Goal: Transaction & Acquisition: Purchase product/service

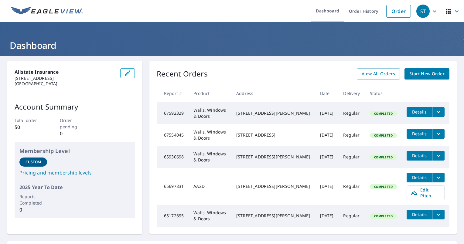
click at [427, 73] on span "Start New Order" at bounding box center [426, 74] width 35 height 8
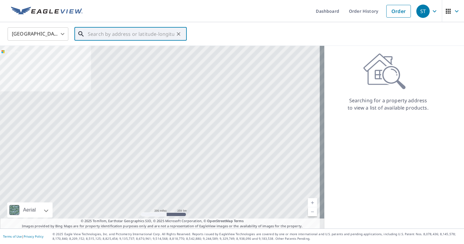
click at [115, 36] on input "text" at bounding box center [131, 34] width 87 height 17
paste input "1405 MICHELES WAY"
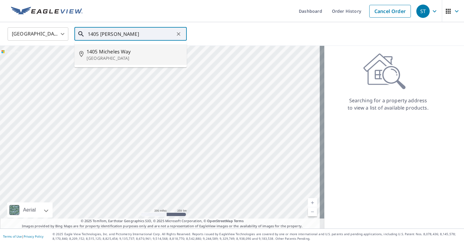
click at [111, 56] on p "La Vergne, TN 37086" at bounding box center [134, 58] width 95 height 6
type input "1405 Micheles Way La Vergne, TN 37086"
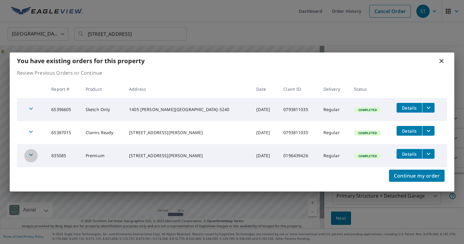
click at [32, 155] on icon "button" at bounding box center [30, 154] width 7 height 7
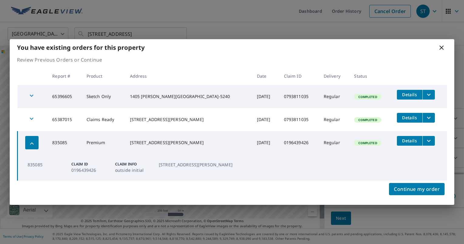
drag, startPoint x: 30, startPoint y: 143, endPoint x: 33, endPoint y: 143, distance: 3.3
click at [30, 143] on icon "button" at bounding box center [31, 143] width 7 height 7
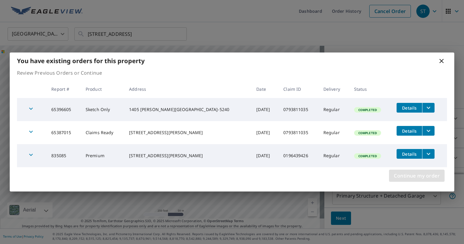
click at [424, 176] on span "Continue my order" at bounding box center [417, 176] width 46 height 9
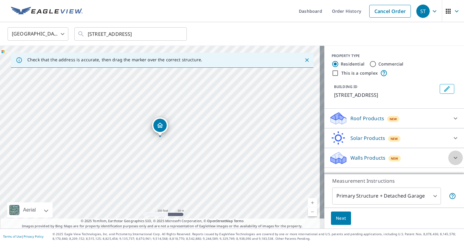
click at [452, 159] on icon at bounding box center [455, 157] width 7 height 7
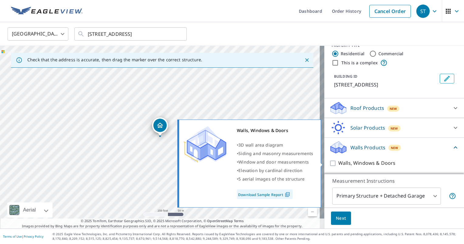
click at [329, 162] on input "Walls, Windows & Doors" at bounding box center [333, 163] width 9 height 7
checkbox input "true"
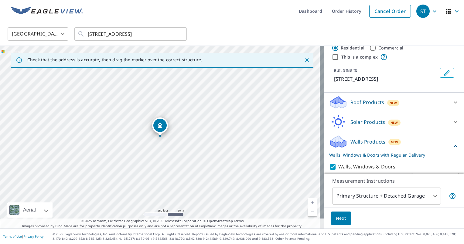
scroll to position [30, 0]
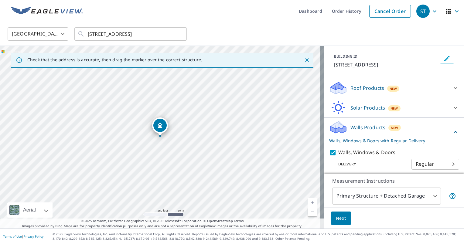
click at [336, 217] on span "Next" at bounding box center [341, 219] width 10 height 8
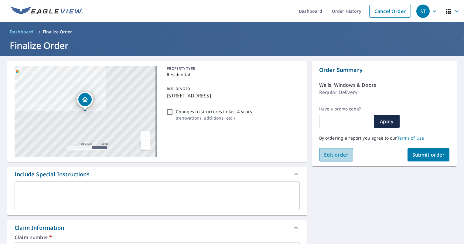
click at [335, 157] on span "Edit order" at bounding box center [336, 155] width 25 height 7
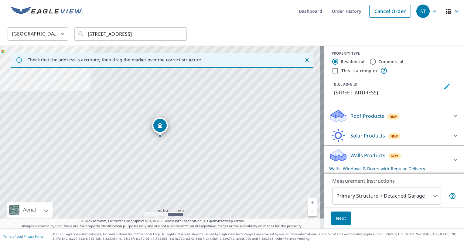
scroll to position [2, 0]
click at [452, 159] on icon at bounding box center [455, 159] width 7 height 7
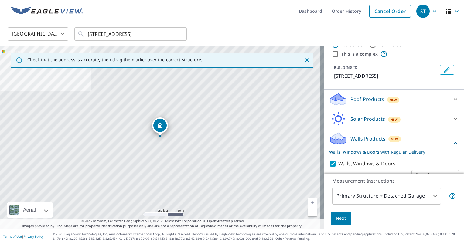
scroll to position [33, 0]
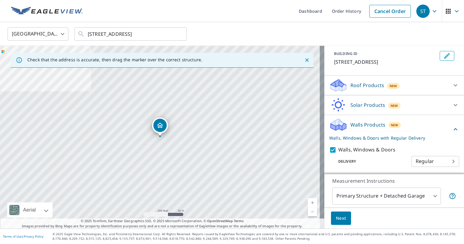
click at [452, 107] on icon at bounding box center [455, 104] width 7 height 7
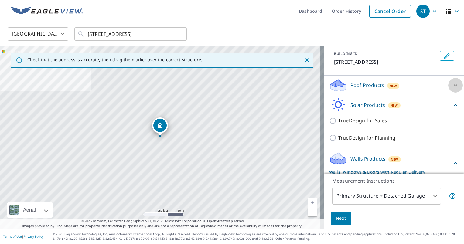
click at [452, 87] on icon at bounding box center [455, 85] width 7 height 7
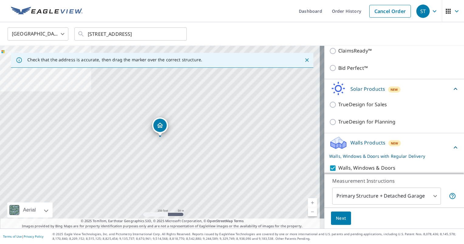
scroll to position [101, 0]
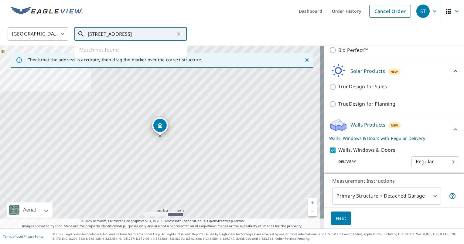
click at [171, 33] on input "1405 Micheles Way La Vergne, TN 37086" at bounding box center [131, 34] width 87 height 17
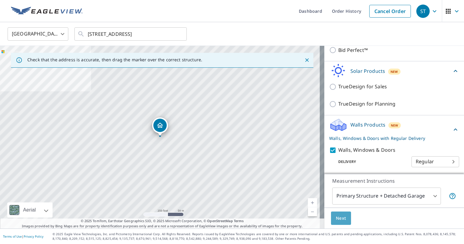
scroll to position [0, 0]
click at [338, 219] on span "Next" at bounding box center [341, 219] width 10 height 8
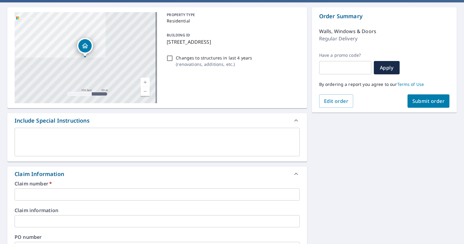
scroll to position [91, 0]
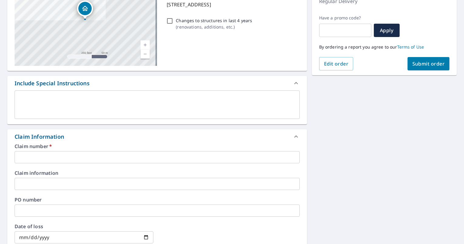
click at [55, 157] on input "text" at bounding box center [157, 157] width 285 height 12
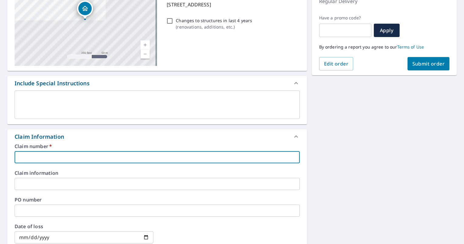
paste input "0793811035"
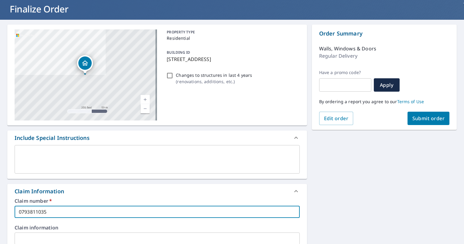
scroll to position [22, 0]
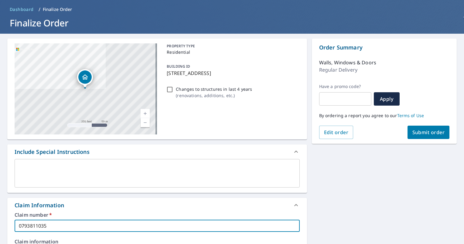
type input "0793811035"
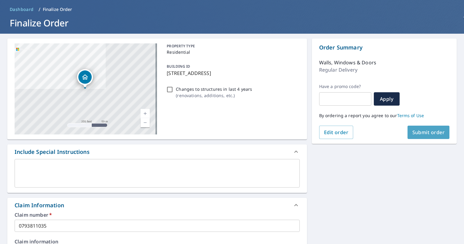
click at [424, 132] on span "Submit order" at bounding box center [428, 132] width 32 height 7
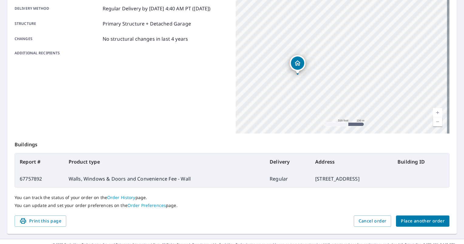
scroll to position [113, 0]
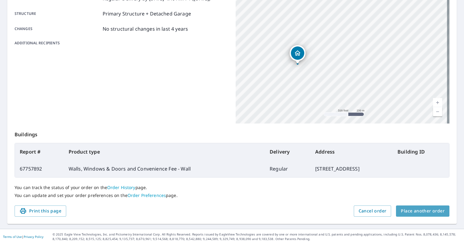
click at [420, 209] on span "Place another order" at bounding box center [423, 211] width 44 height 8
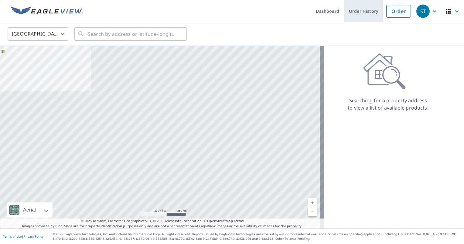
click at [372, 10] on link "Order History" at bounding box center [363, 11] width 39 height 22
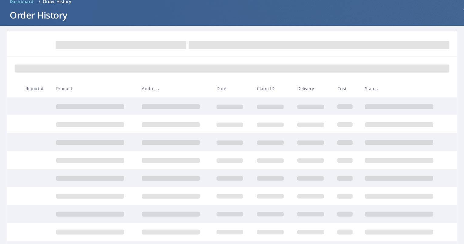
scroll to position [30, 0]
click at [150, 62] on div at bounding box center [231, 67] width 449 height 23
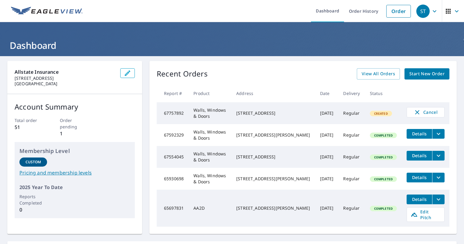
click at [435, 200] on icon "filesDropdownBtn-65697831" at bounding box center [438, 199] width 7 height 7
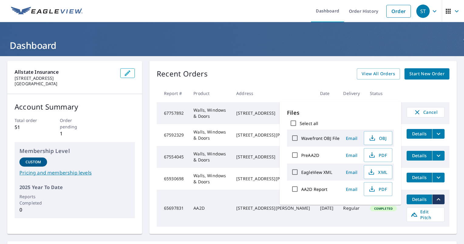
click at [221, 215] on td "AA2D" at bounding box center [210, 208] width 43 height 37
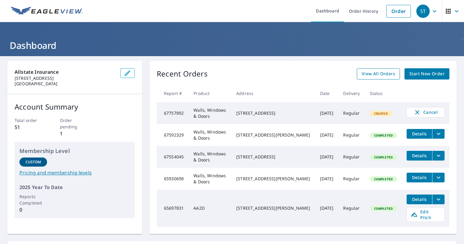
click at [369, 73] on span "View All Orders" at bounding box center [378, 74] width 33 height 8
click at [424, 70] on span "Start New Order" at bounding box center [426, 74] width 35 height 8
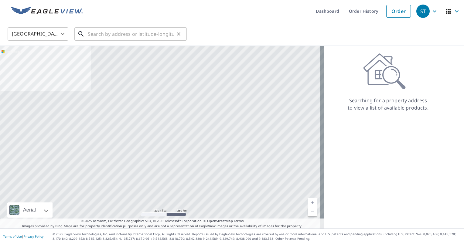
click at [121, 40] on input "text" at bounding box center [131, 34] width 87 height 17
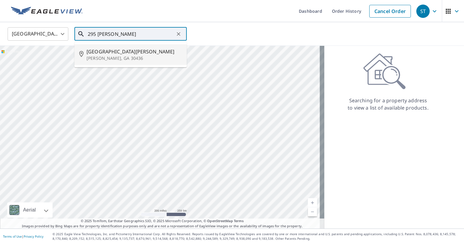
click at [108, 52] on span "295 Findley Cemetery Rd" at bounding box center [134, 51] width 95 height 7
type input "295 Findley Cemetery Rd Lyons, GA 30436"
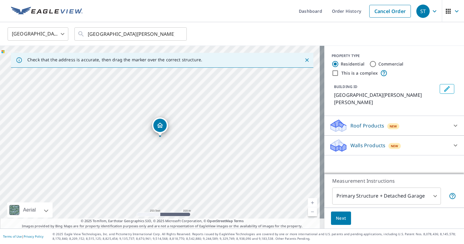
click at [452, 122] on icon at bounding box center [455, 125] width 7 height 7
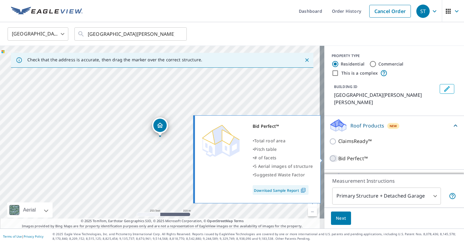
click at [329, 159] on input "Bid Perfect™" at bounding box center [333, 158] width 9 height 7
checkbox input "false"
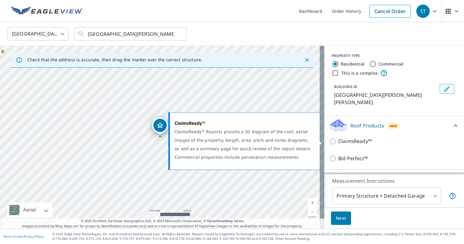
click at [329, 139] on input "ClaimsReady™" at bounding box center [333, 141] width 9 height 7
checkbox input "true"
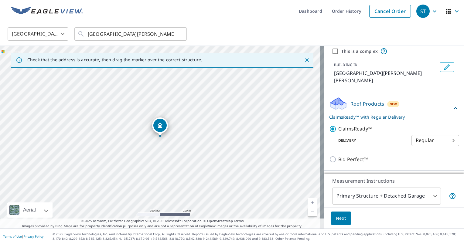
scroll to position [38, 0]
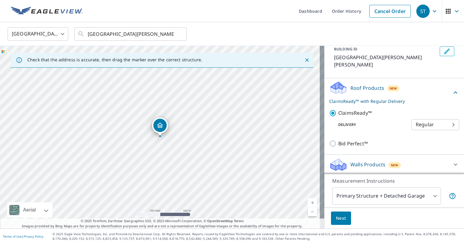
click at [442, 124] on body "ST ST Dashboard Order History Cancel Order ST United States US ​ 295 Findley Ce…" at bounding box center [232, 122] width 464 height 244
click at [431, 108] on div at bounding box center [232, 122] width 464 height 244
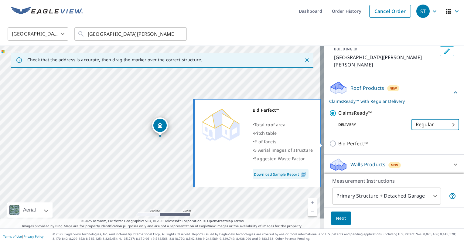
click at [329, 141] on input "Bid Perfect™" at bounding box center [333, 143] width 9 height 7
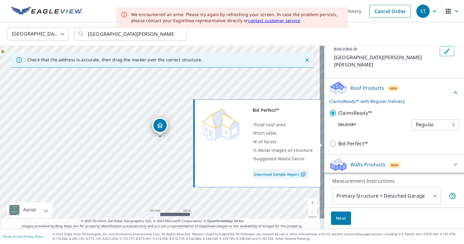
click at [330, 143] on input "Bid Perfect™" at bounding box center [333, 143] width 9 height 7
checkbox input "false"
